Goal: Task Accomplishment & Management: Use online tool/utility

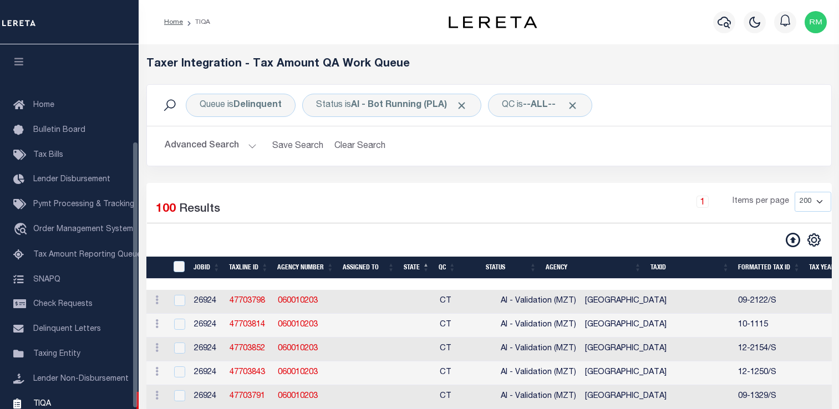
select select
select select "200"
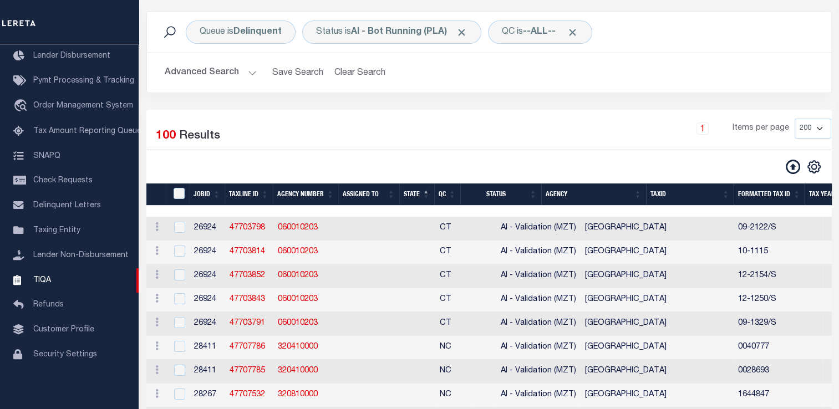
scroll to position [74, 0]
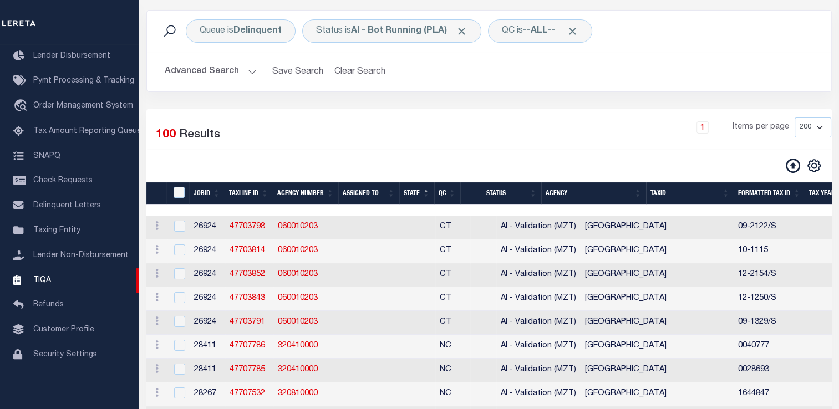
click at [193, 73] on button "Advanced Search" at bounding box center [211, 72] width 92 height 22
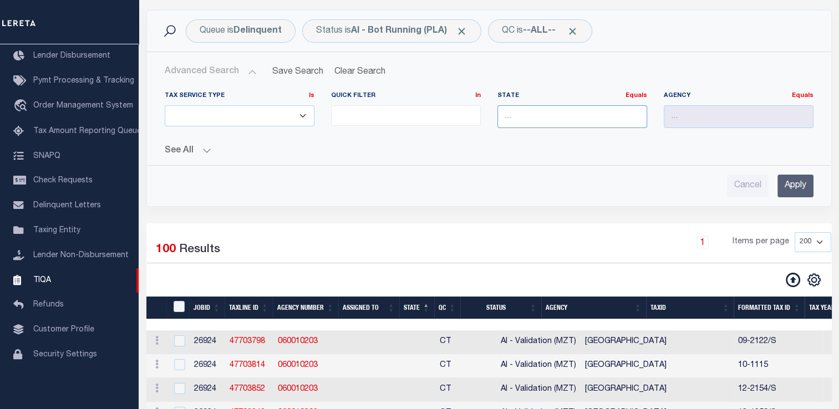
click at [545, 109] on input "text" at bounding box center [572, 116] width 150 height 23
click at [797, 190] on input "Apply" at bounding box center [795, 186] width 36 height 23
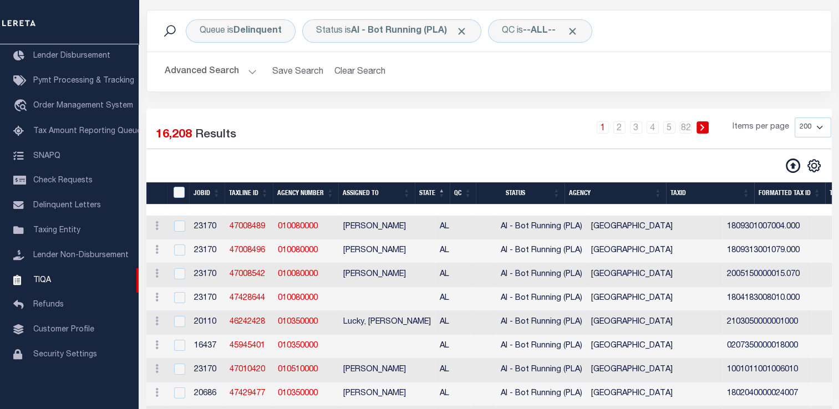
click at [346, 132] on div "1 2 3 4 5 … 82 Items per page 10 25 50 100 200 500 1000 2000" at bounding box center [576, 132] width 509 height 29
click at [231, 74] on button "Advanced Search" at bounding box center [211, 72] width 92 height 22
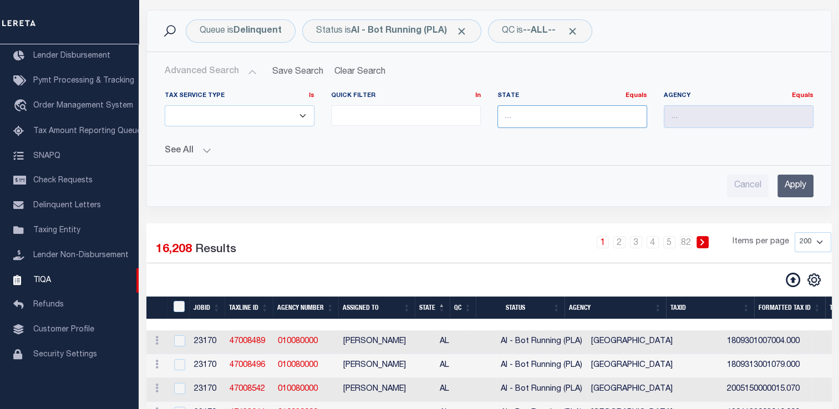
click at [508, 111] on input "text" at bounding box center [572, 116] width 150 height 23
click at [512, 139] on div "AL" at bounding box center [571, 137] width 149 height 18
type input "AL"
click at [798, 185] on input "Apply" at bounding box center [795, 186] width 36 height 23
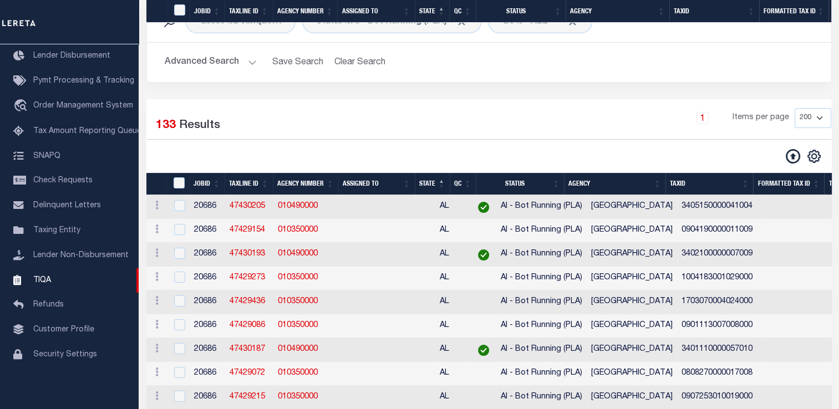
scroll to position [0, 0]
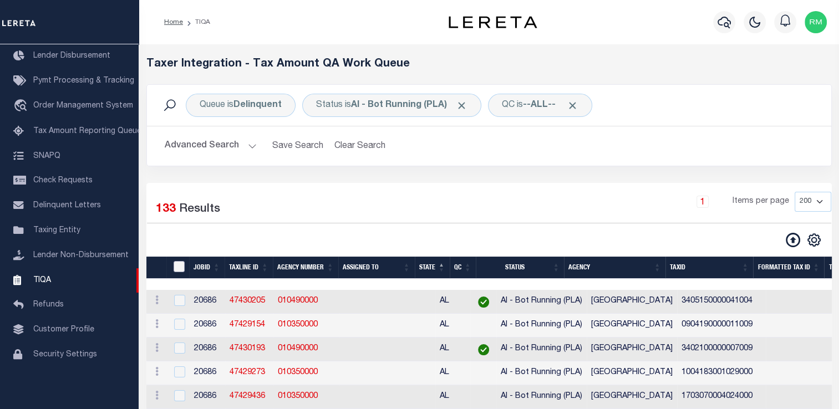
click at [183, 265] on input "TaxID" at bounding box center [178, 266] width 11 height 11
checkbox input "true"
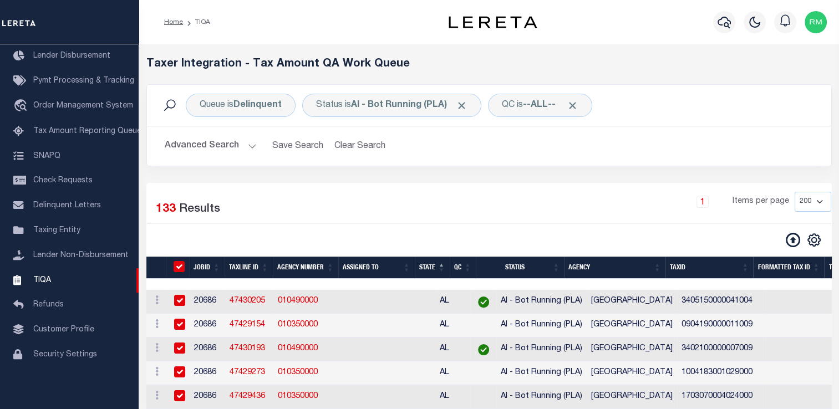
checkbox input "true"
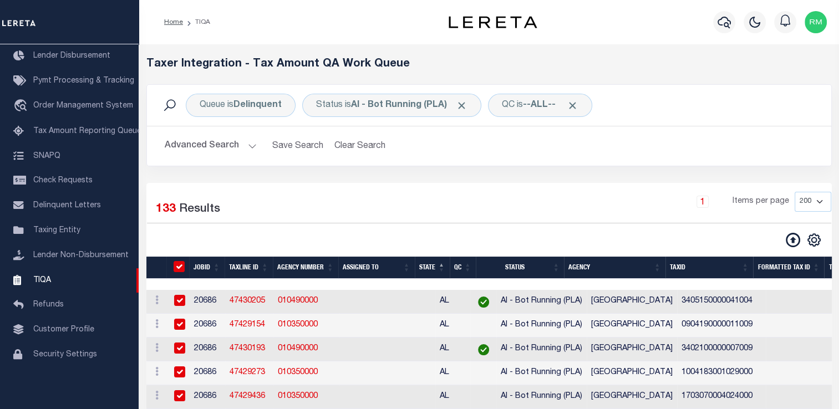
checkbox input "true"
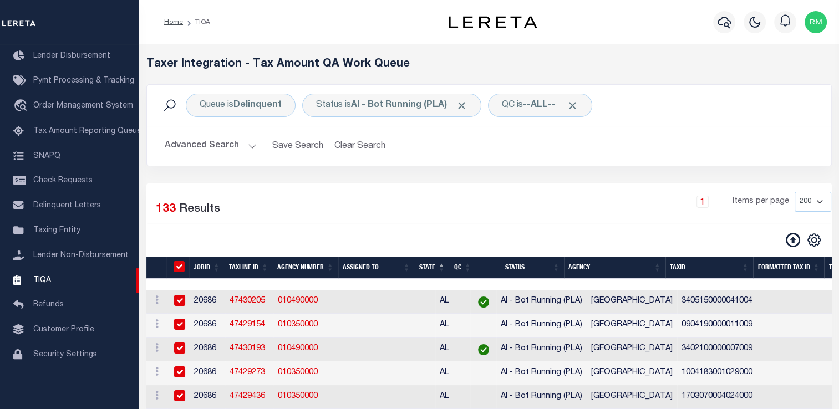
checkbox input "true"
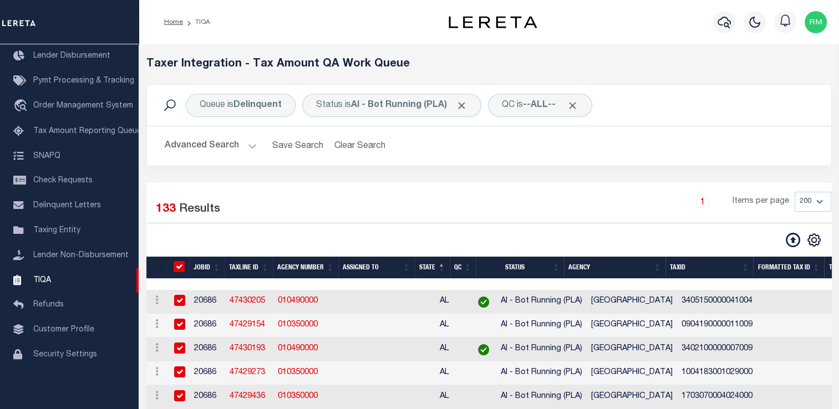
checkbox input "true"
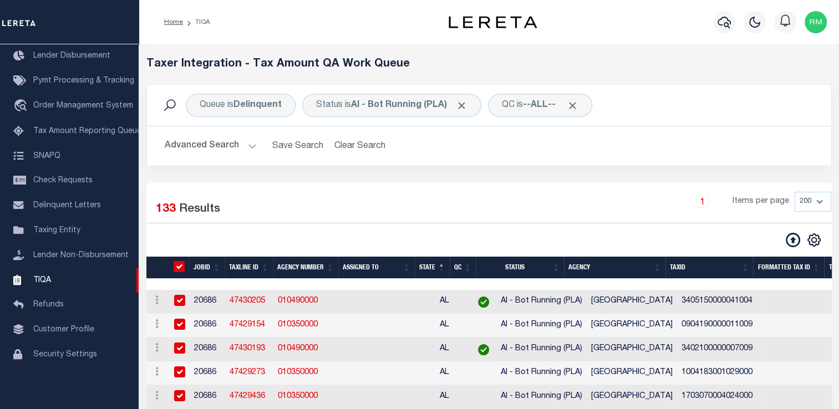
checkbox input "true"
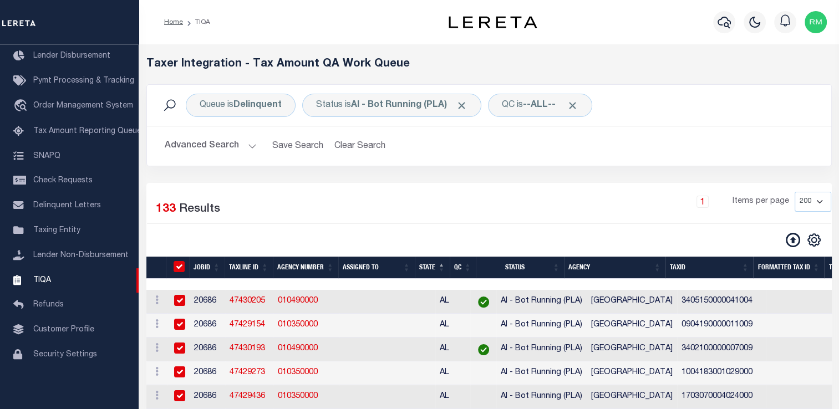
checkbox input "true"
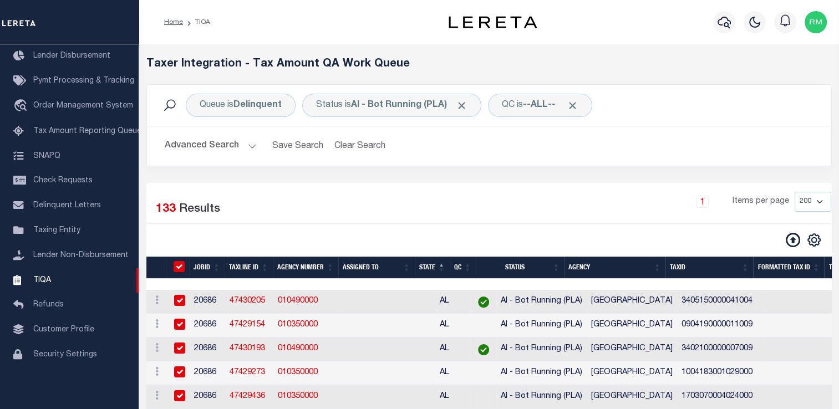
checkbox input "true"
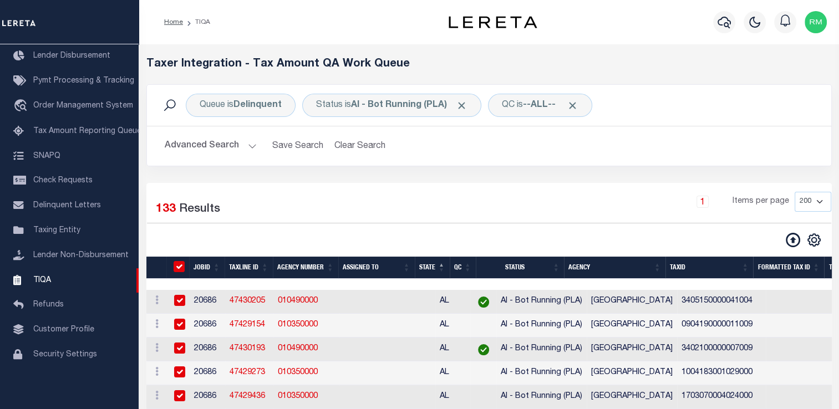
checkbox input "true"
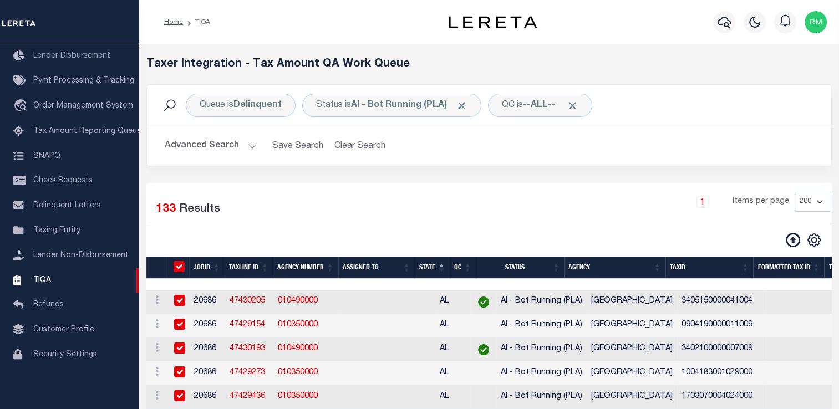
checkbox input "true"
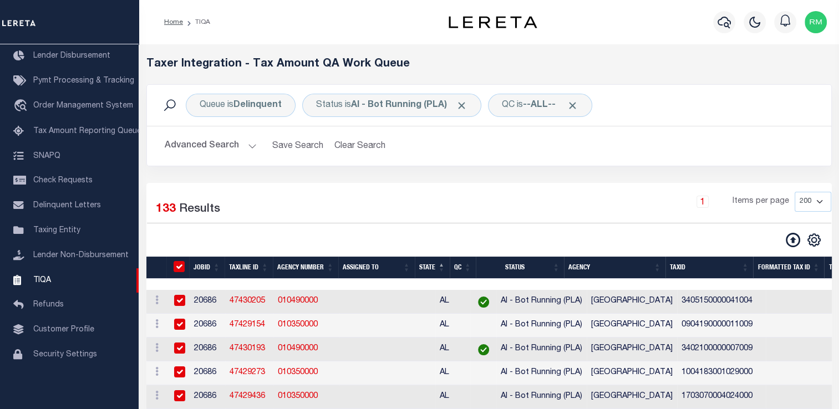
checkbox input "true"
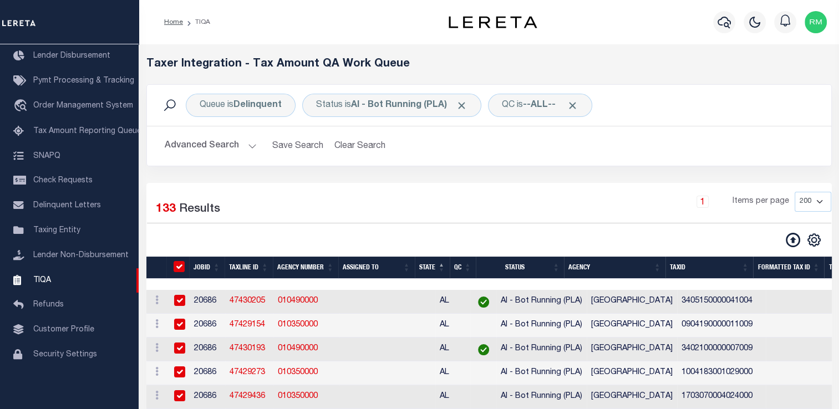
checkbox input "true"
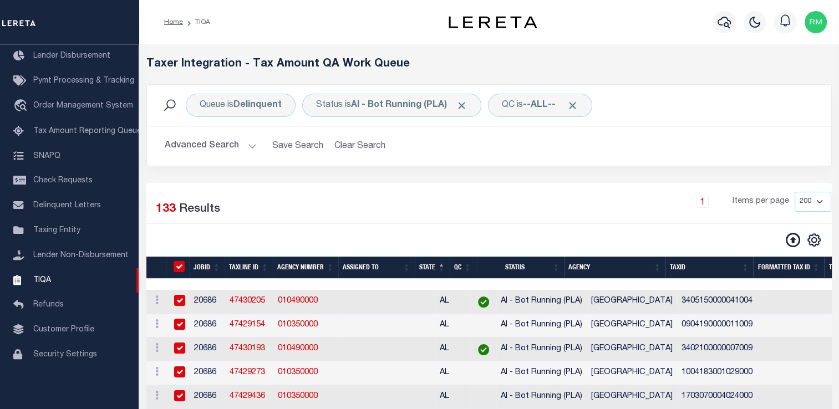
checkbox input "true"
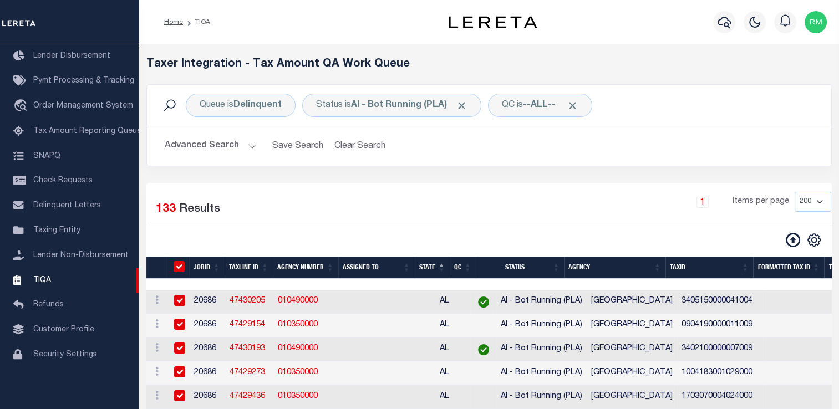
checkbox input "true"
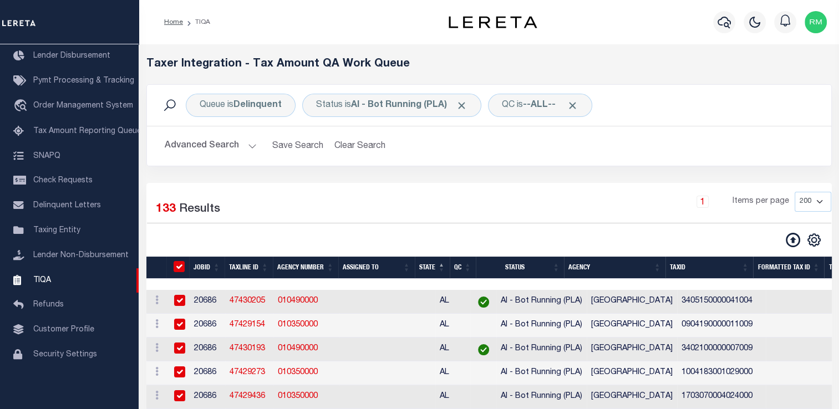
checkbox input "true"
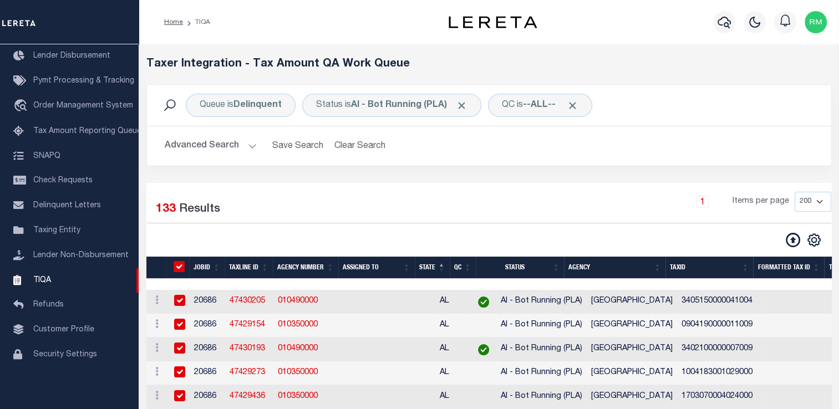
checkbox input "true"
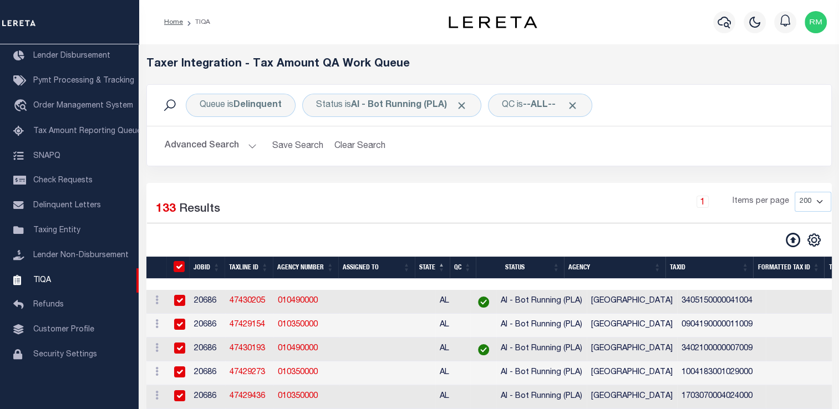
checkbox input "true"
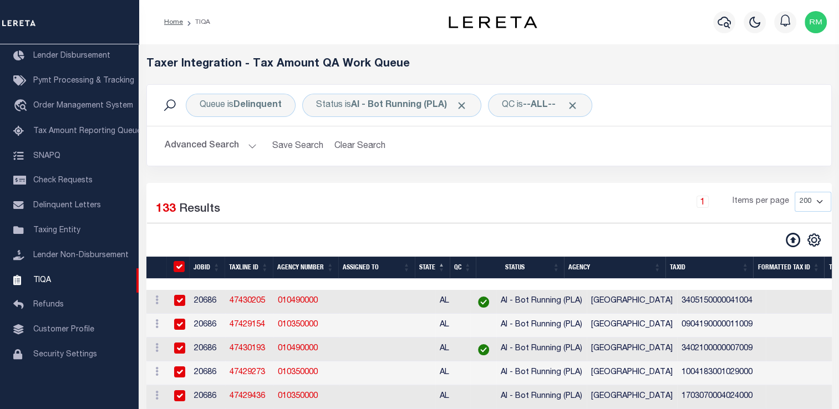
checkbox input "true"
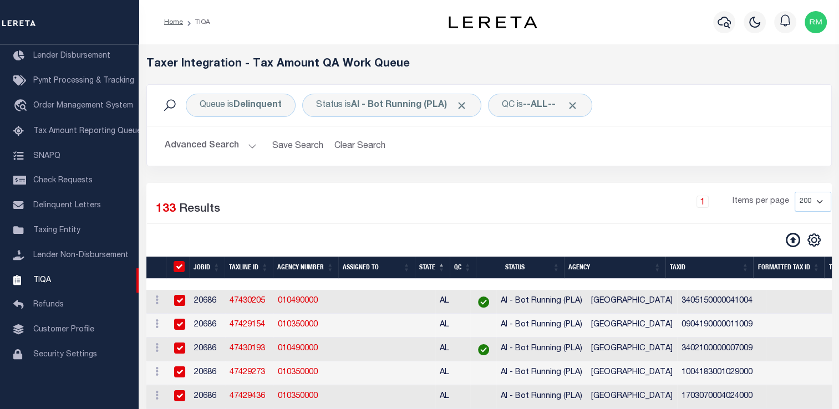
checkbox input "true"
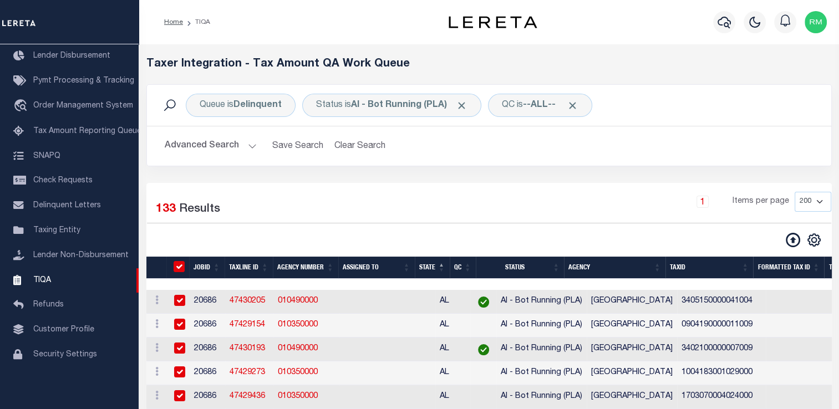
checkbox input "true"
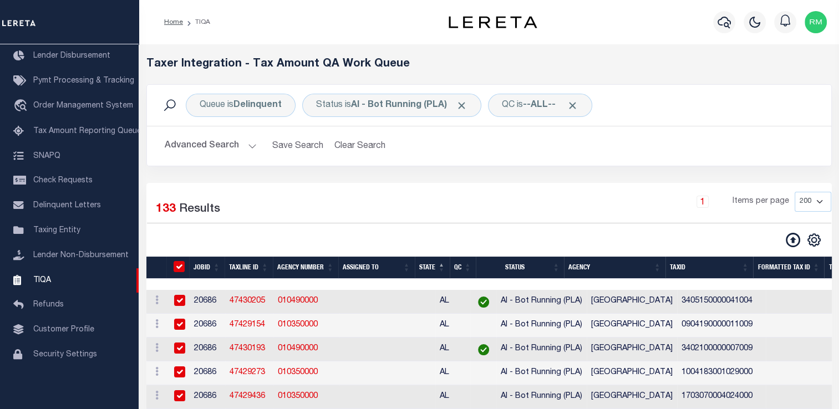
checkbox input "true"
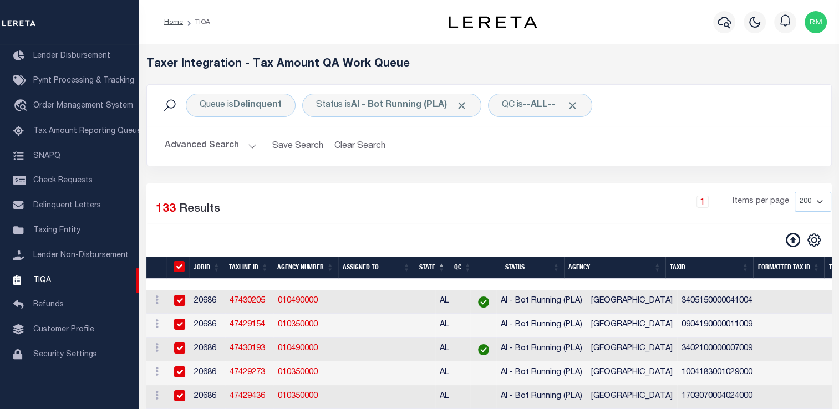
checkbox input "true"
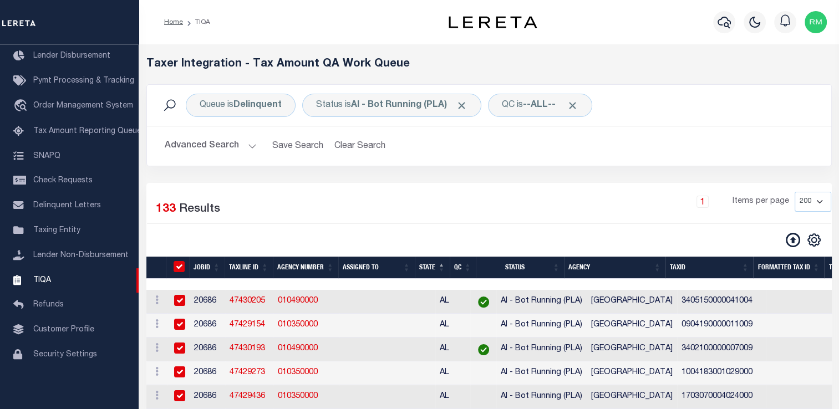
checkbox input "true"
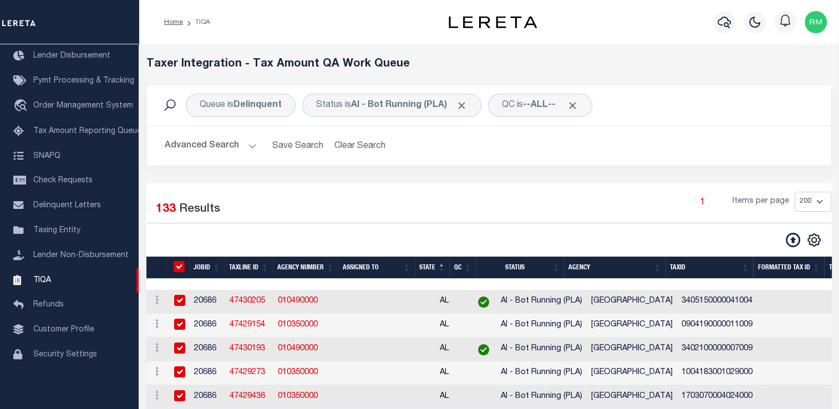
checkbox input "true"
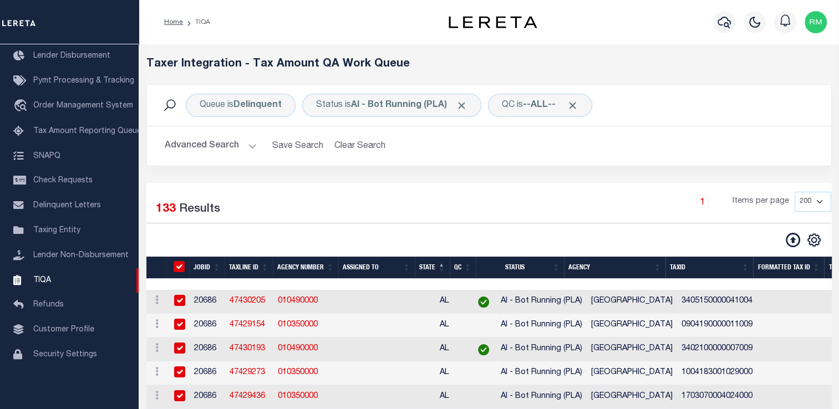
checkbox input "true"
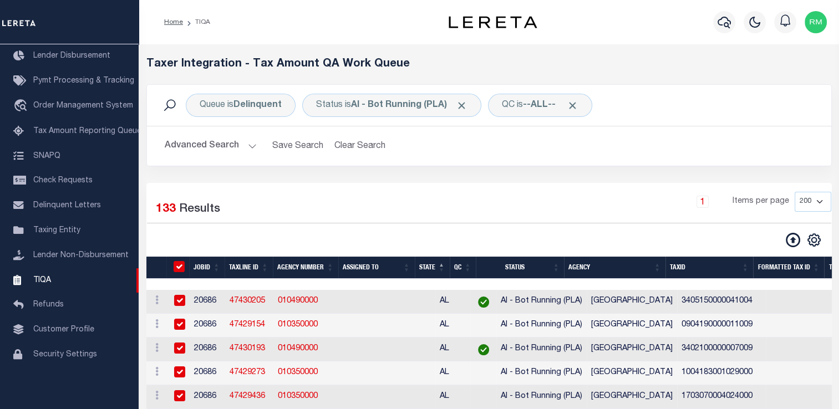
checkbox input "true"
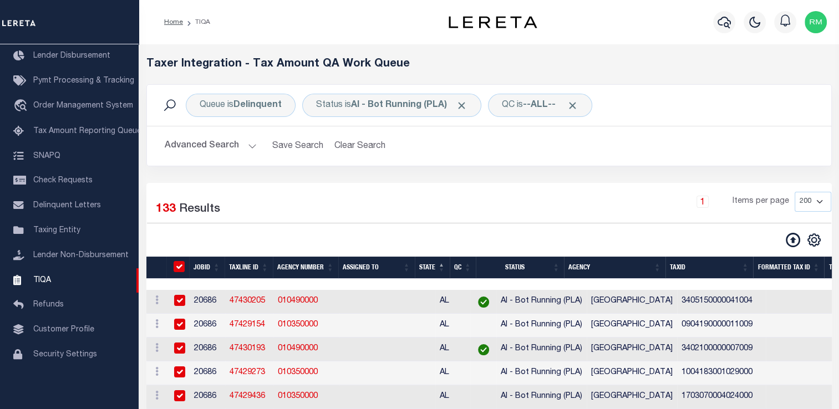
checkbox input "true"
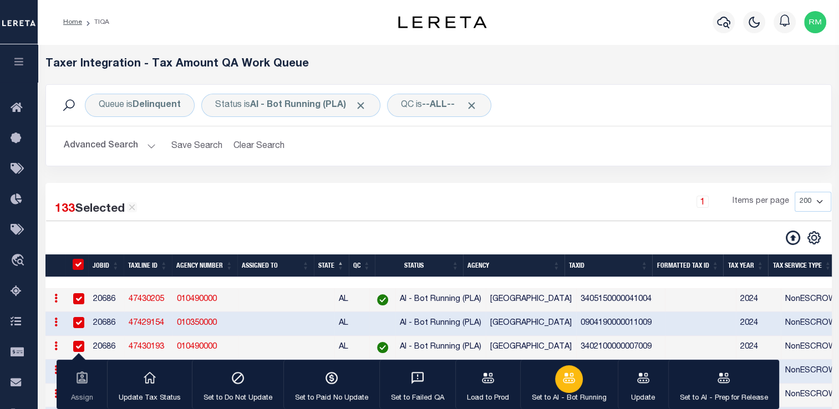
click at [558, 381] on div "button" at bounding box center [569, 379] width 28 height 28
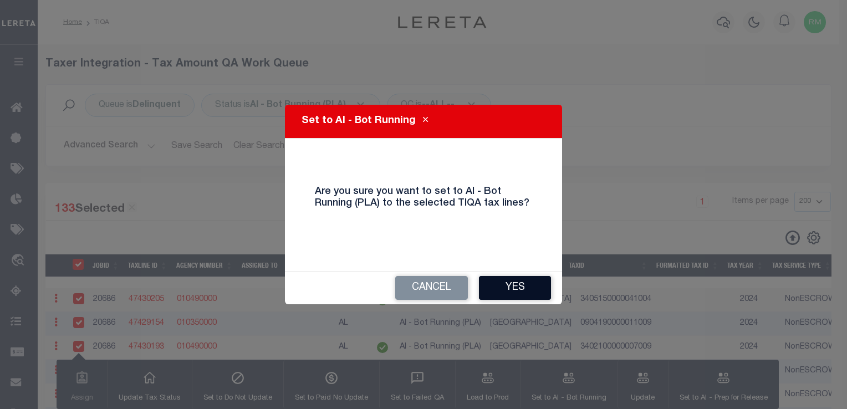
click at [511, 290] on button "Yes" at bounding box center [515, 288] width 72 height 24
